Goal: Information Seeking & Learning: Learn about a topic

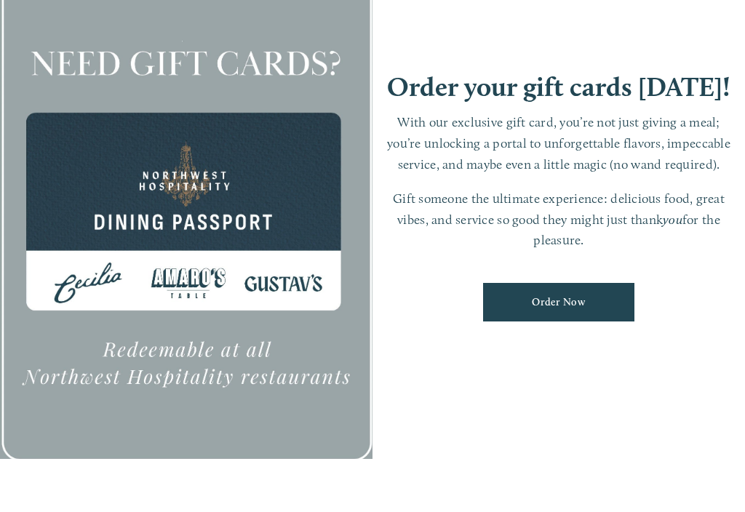
scroll to position [31, 0]
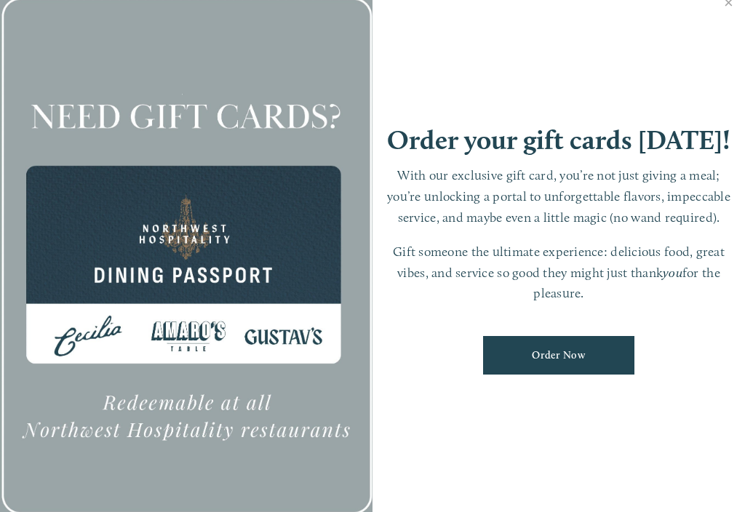
click at [733, 11] on link "Close" at bounding box center [728, 3] width 28 height 41
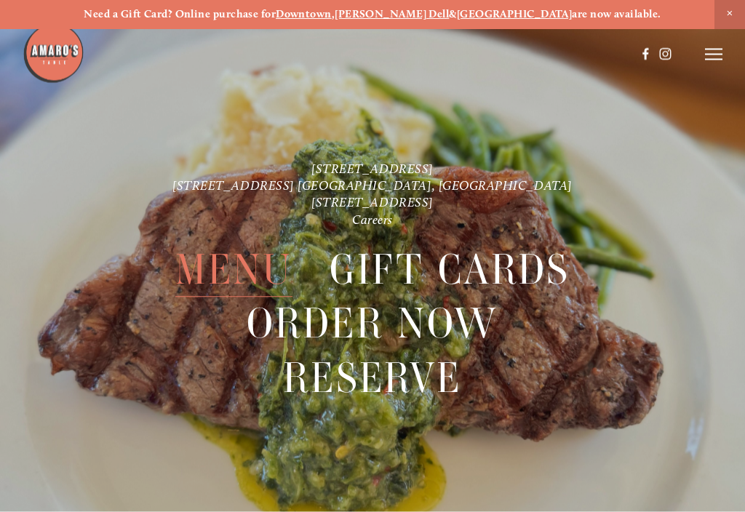
scroll to position [1, 0]
click at [719, 48] on icon at bounding box center [713, 54] width 17 height 13
click at [247, 263] on span "Menu" at bounding box center [234, 270] width 118 height 54
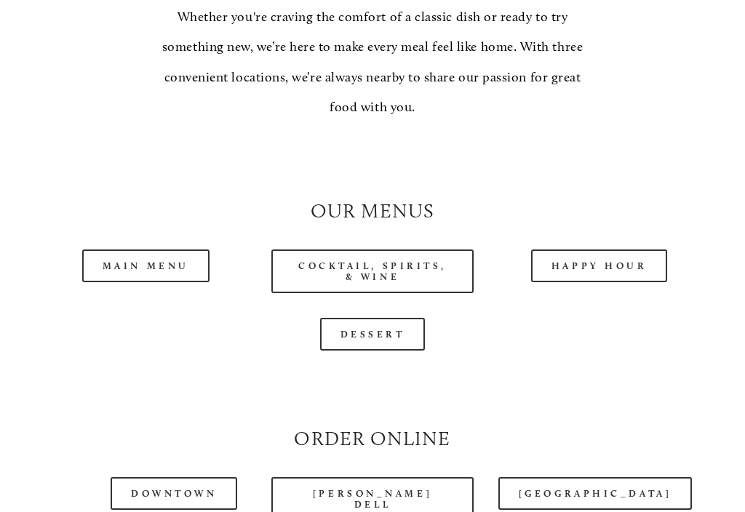
scroll to position [1155, 0]
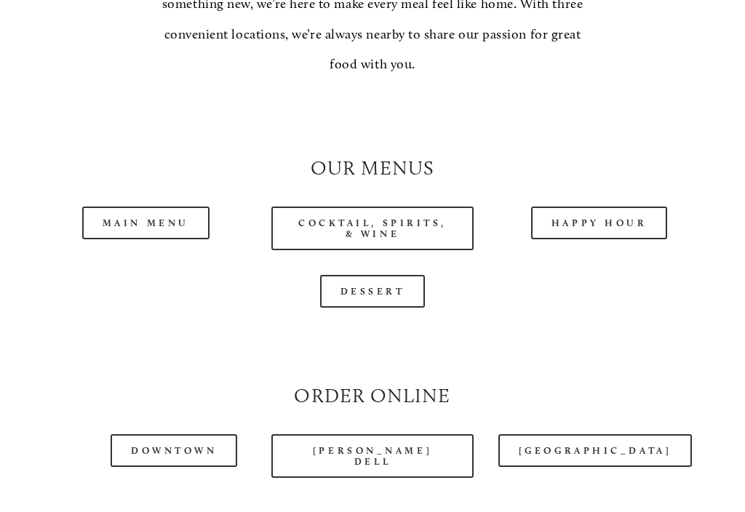
click at [166, 212] on link "Main Menu" at bounding box center [145, 223] width 127 height 33
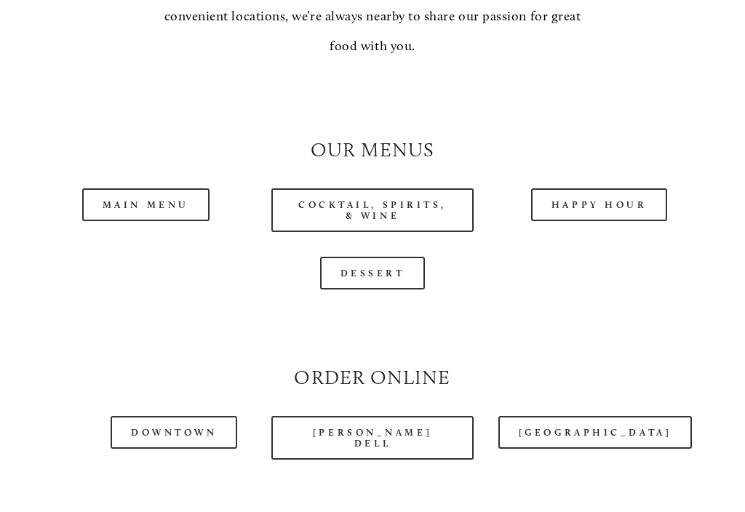
click at [614, 201] on link "Happy Hour" at bounding box center [599, 204] width 137 height 33
click at [394, 261] on link "Dessert" at bounding box center [372, 273] width 105 height 33
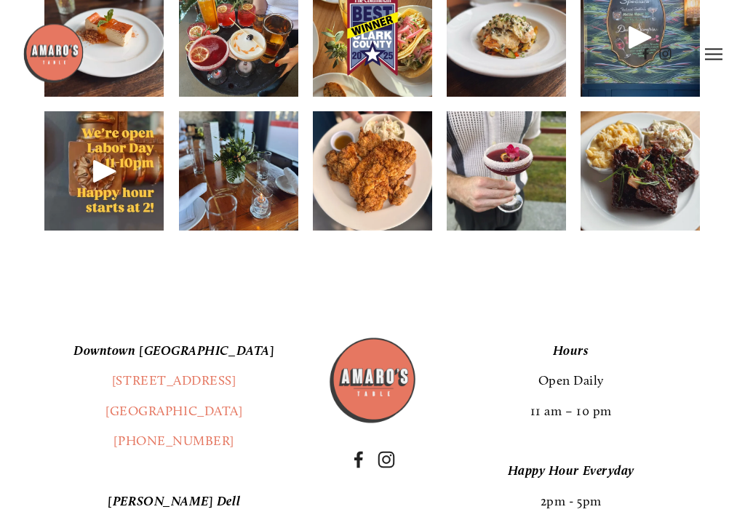
scroll to position [1937, 0]
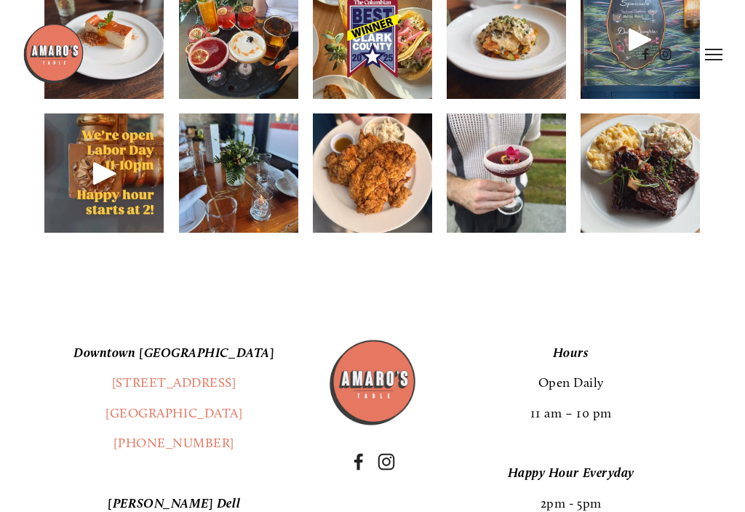
click at [647, 190] on img at bounding box center [640, 173] width 119 height 159
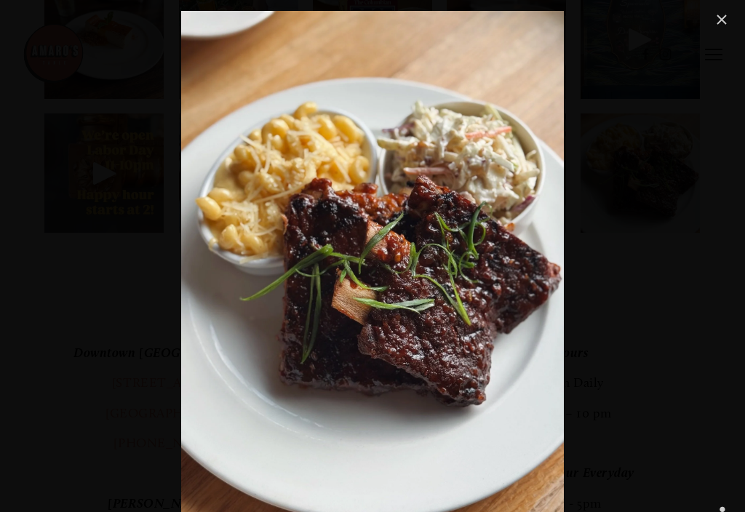
click at [725, 17] on link "Close" at bounding box center [721, 19] width 17 height 17
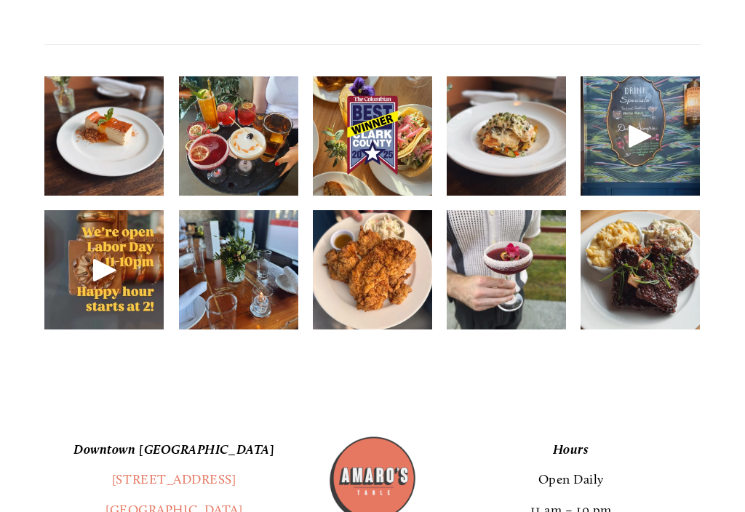
scroll to position [1843, 0]
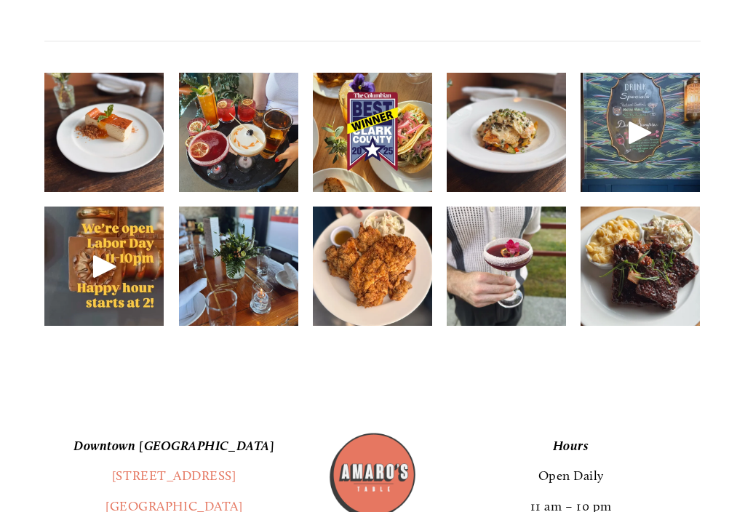
click at [530, 116] on img at bounding box center [506, 132] width 119 height 159
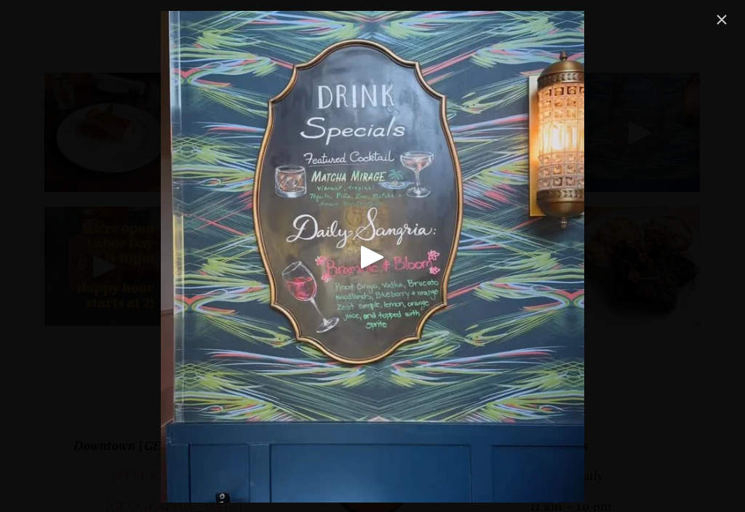
click at [724, 18] on link "Close" at bounding box center [721, 19] width 17 height 17
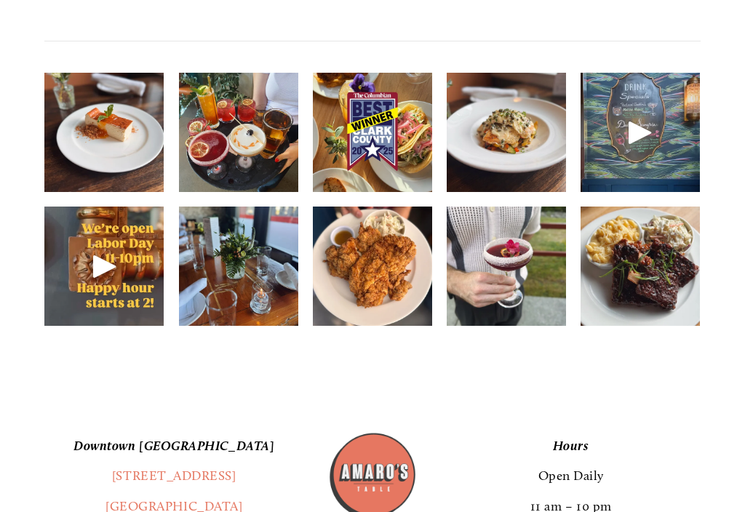
click at [663, 221] on img at bounding box center [640, 266] width 119 height 159
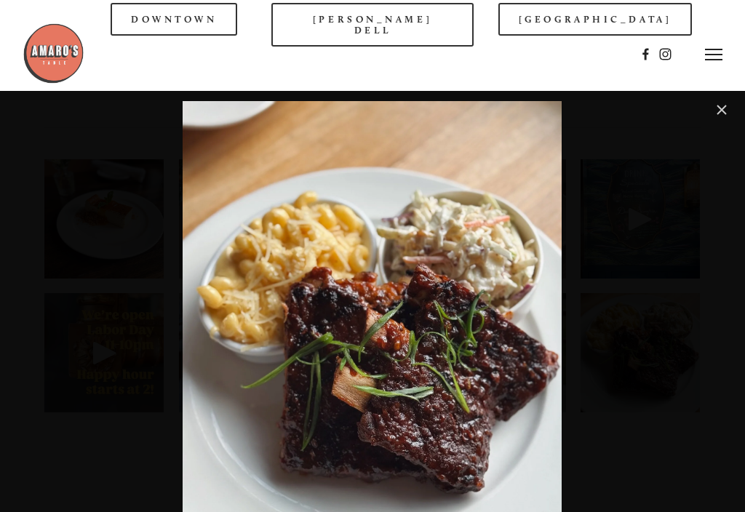
scroll to position [1756, 0]
click at [728, 111] on link "Close" at bounding box center [721, 110] width 17 height 17
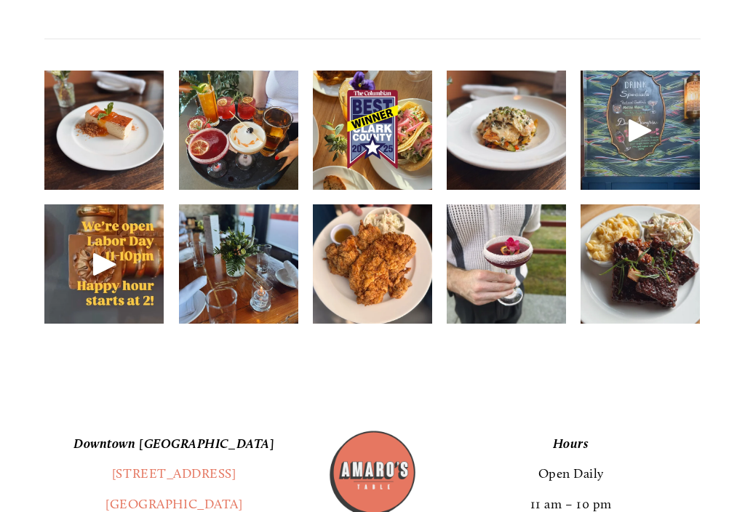
scroll to position [1847, 0]
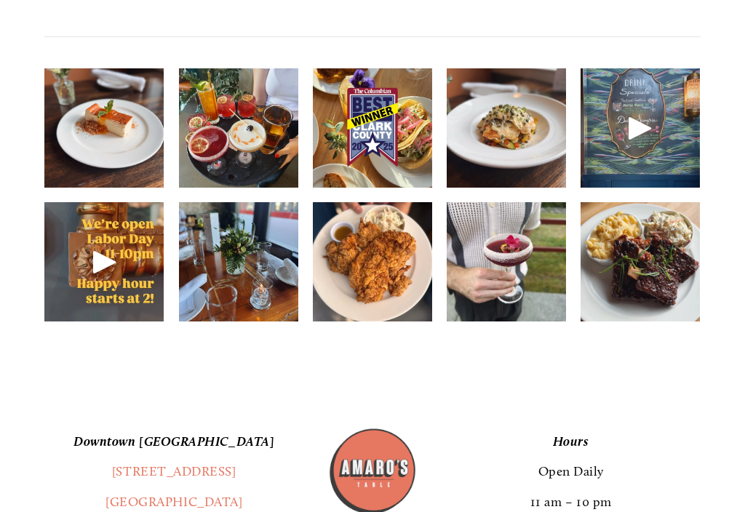
click at [130, 111] on img at bounding box center [103, 128] width 119 height 159
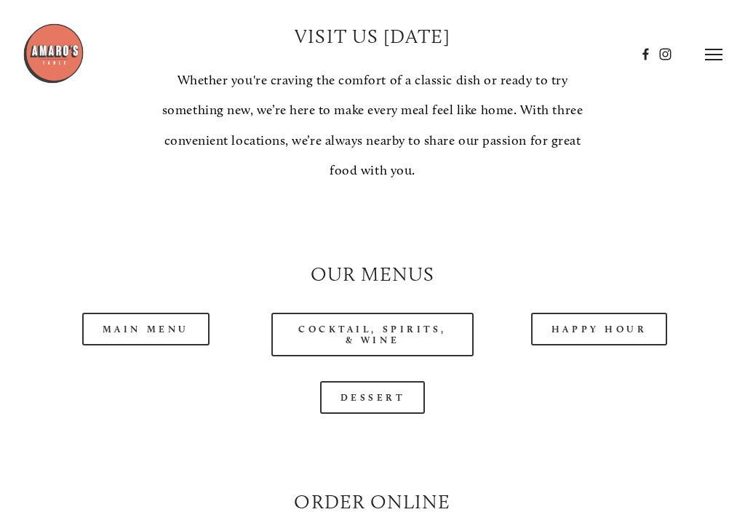
scroll to position [1048, 0]
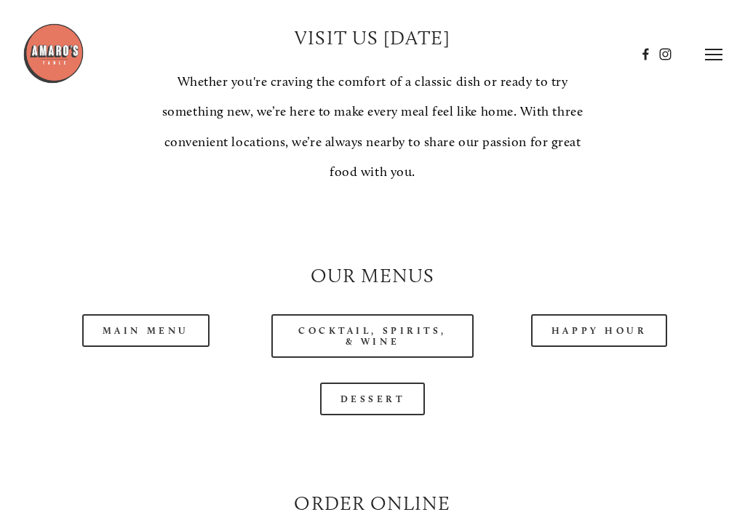
click at [172, 314] on link "Main Menu" at bounding box center [145, 330] width 127 height 33
